Goal: Information Seeking & Learning: Compare options

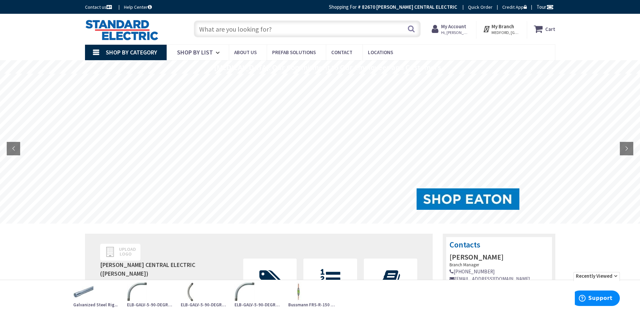
click at [512, 29] on strong "My Branch" at bounding box center [502, 26] width 22 height 6
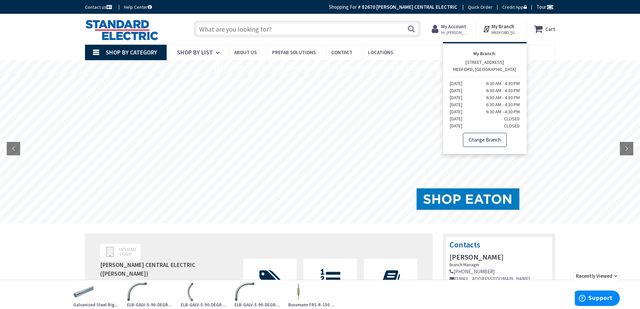
click at [481, 139] on link "Change Branch" at bounding box center [485, 140] width 44 height 14
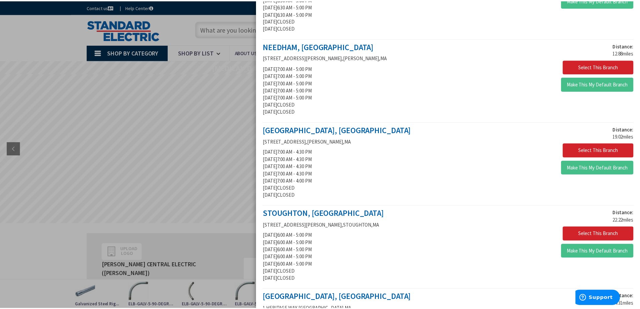
scroll to position [437, 0]
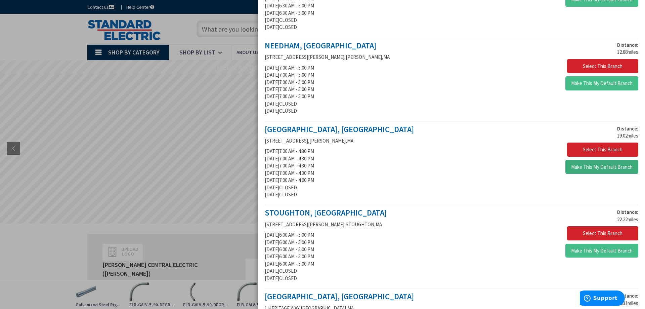
click at [600, 166] on button "Make This My Default Branch" at bounding box center [601, 167] width 73 height 14
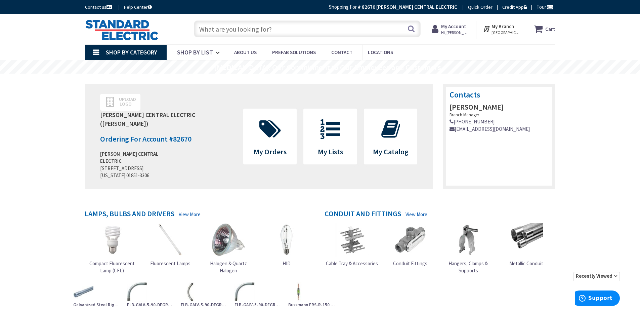
click at [206, 29] on input "text" at bounding box center [307, 28] width 227 height 17
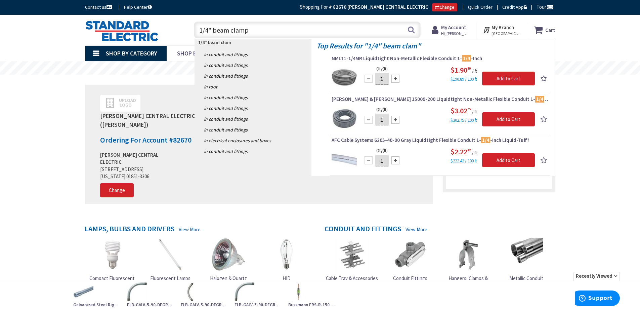
type input "1/4" beam clamps"
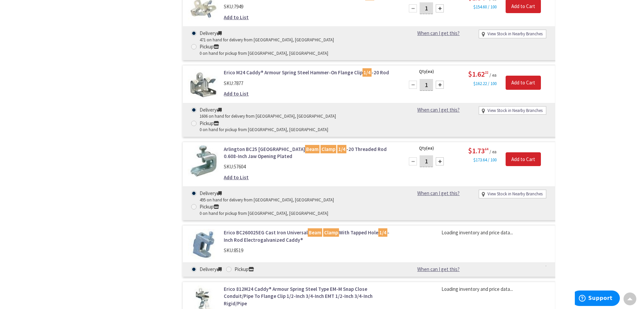
scroll to position [370, 0]
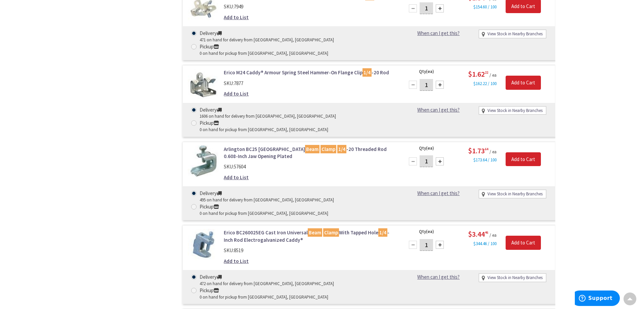
click at [270, 229] on link "Erico BC260025EG Cast Iron Universal Beam Clamp With Tapped Hole 1/4 -Inch Rod …" at bounding box center [309, 236] width 171 height 14
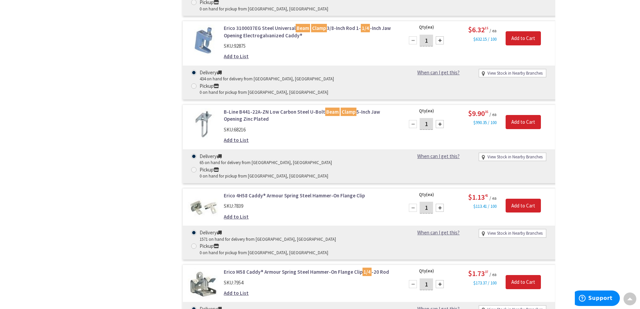
scroll to position [841, 0]
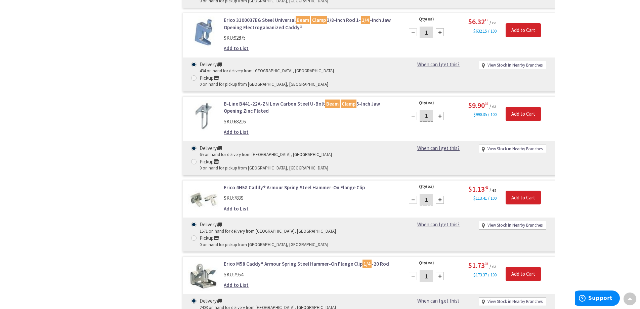
click at [266, 260] on link "Erico M58 Caddy® Armour Spring Steel Hammer-On Flange Clip 1/4 -20 Rod" at bounding box center [309, 263] width 171 height 7
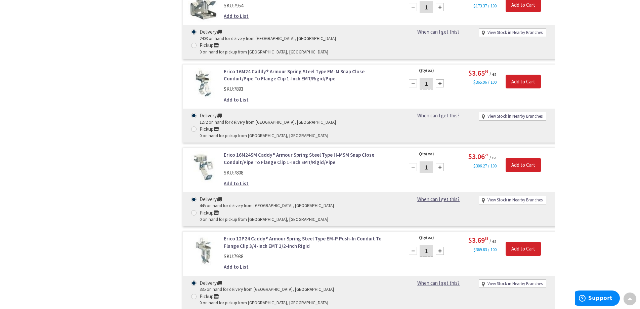
scroll to position [1176, 0]
